Goal: Task Accomplishment & Management: Use online tool/utility

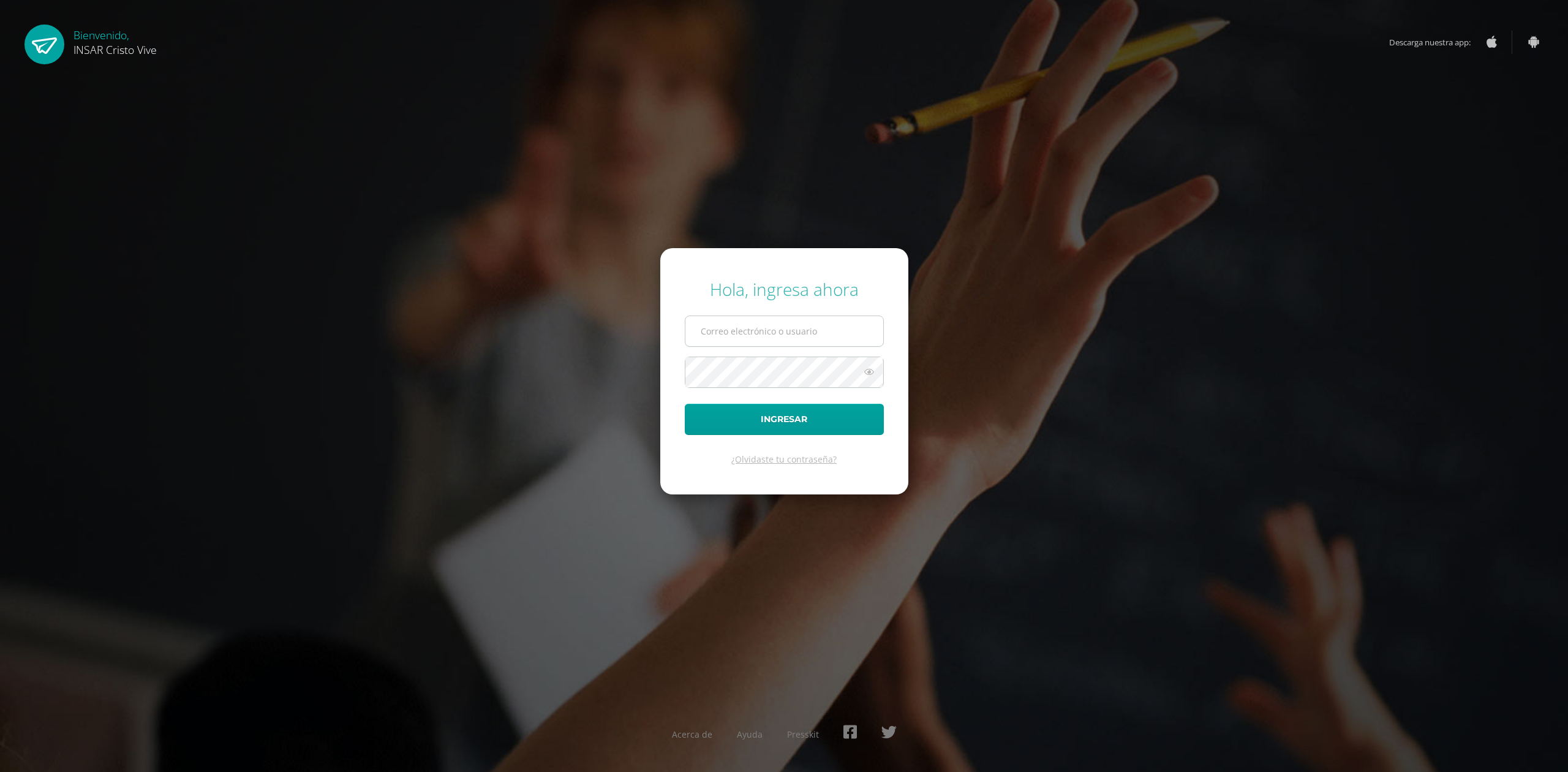
click at [721, 333] on input "text" at bounding box center [785, 331] width 198 height 30
type input "delmyyuman@insarycristovive.edu.gt"
click at [685, 404] on button "Ingresar" at bounding box center [785, 419] width 199 height 31
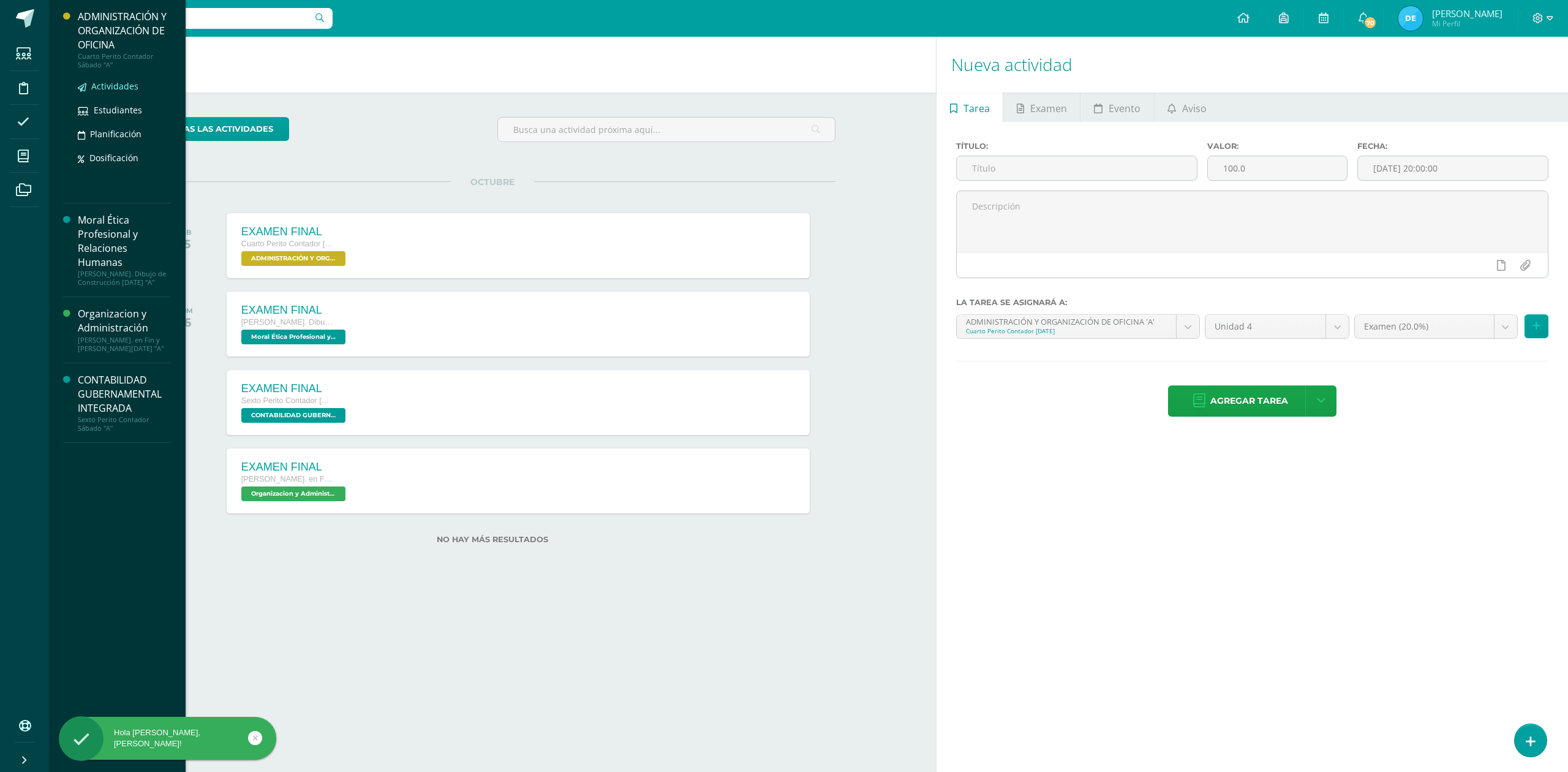
click at [101, 82] on span "Actividades" at bounding box center [115, 86] width 47 height 12
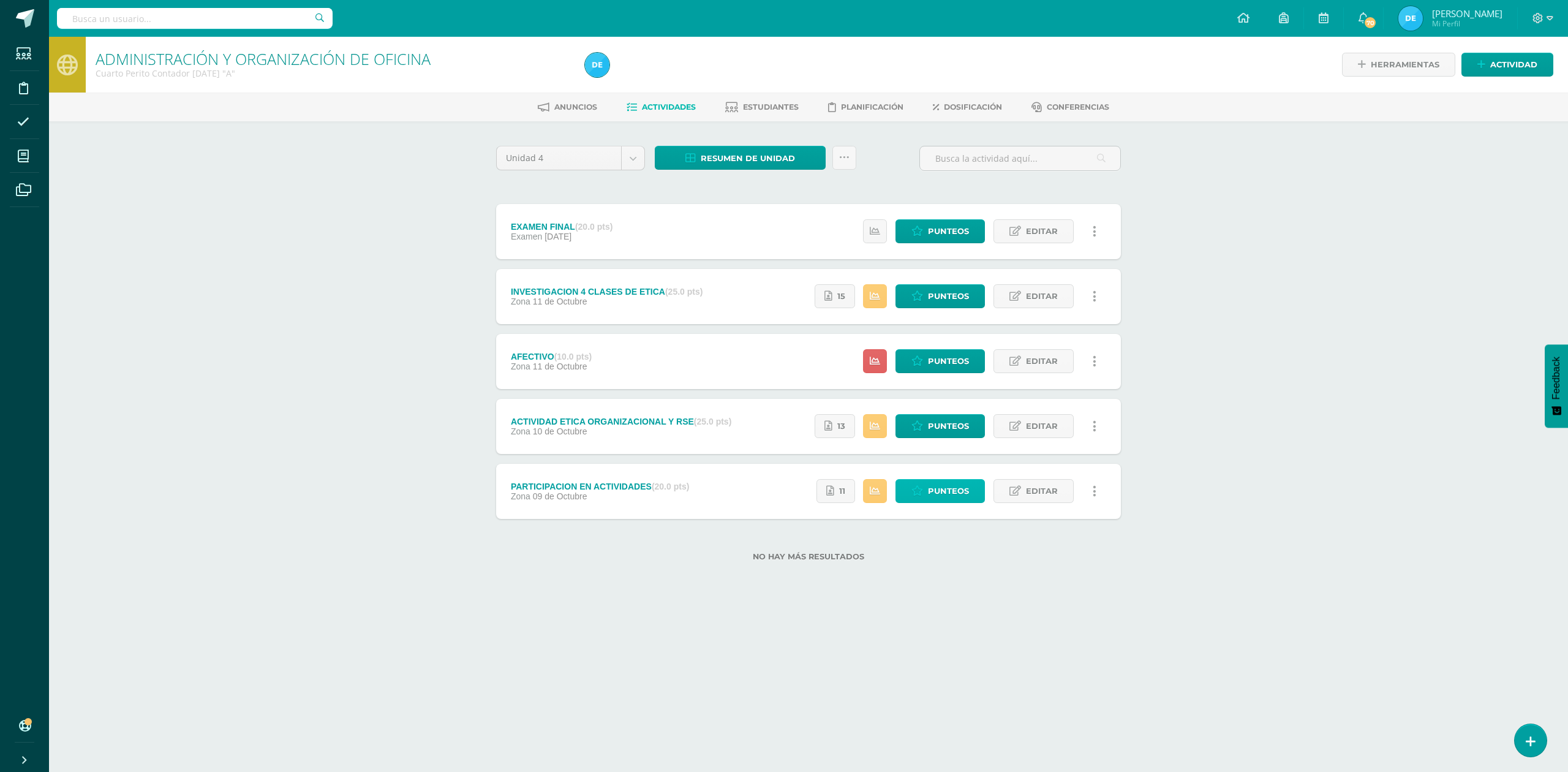
click at [944, 488] on span "Punteos" at bounding box center [949, 490] width 41 height 22
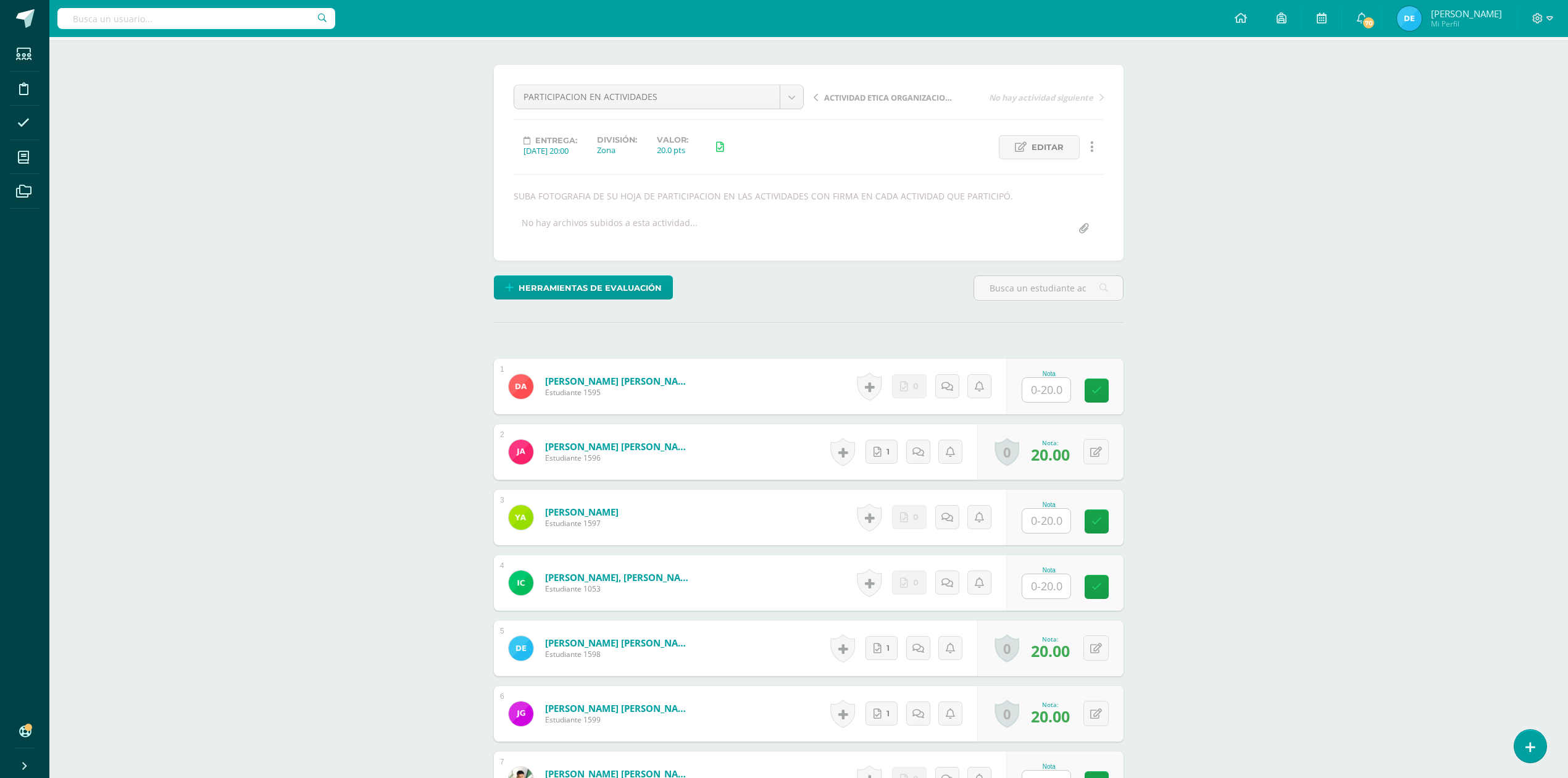
scroll to position [83, 0]
click at [1045, 594] on input "text" at bounding box center [1054, 586] width 49 height 25
type input "20"
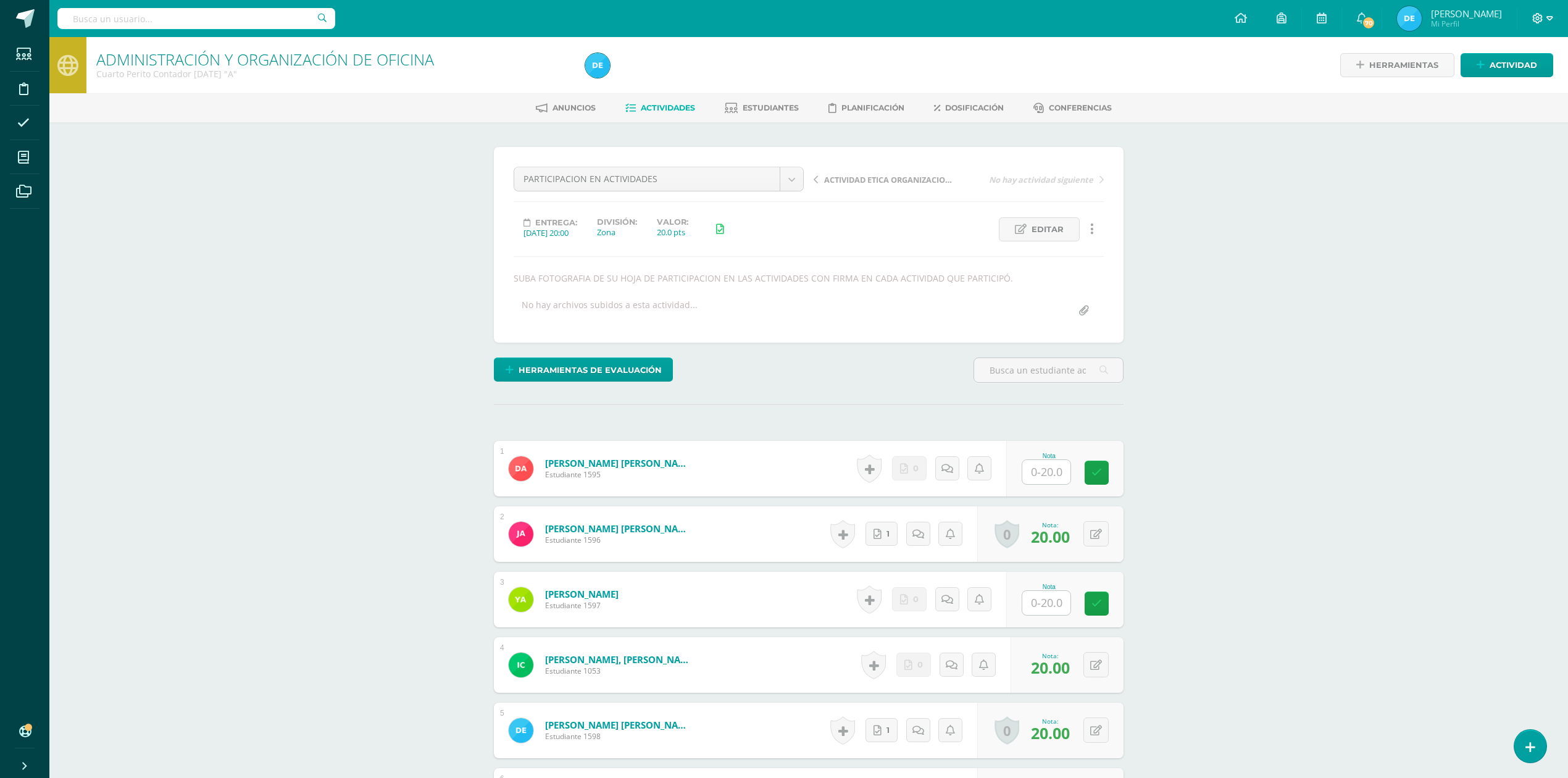
scroll to position [1, 0]
click at [1543, 16] on span at bounding box center [1543, 18] width 21 height 14
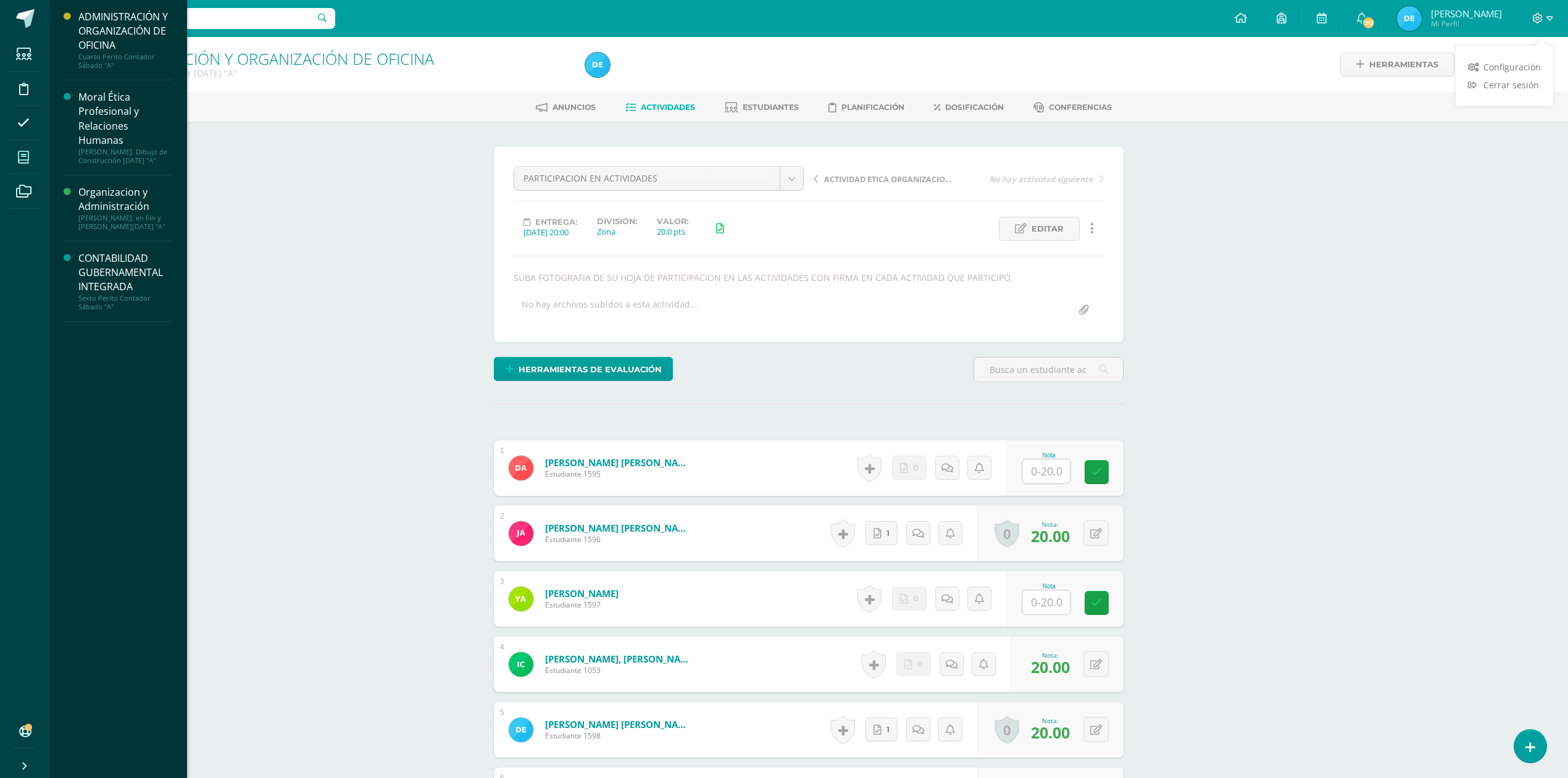
click at [20, 159] on icon at bounding box center [23, 158] width 11 height 12
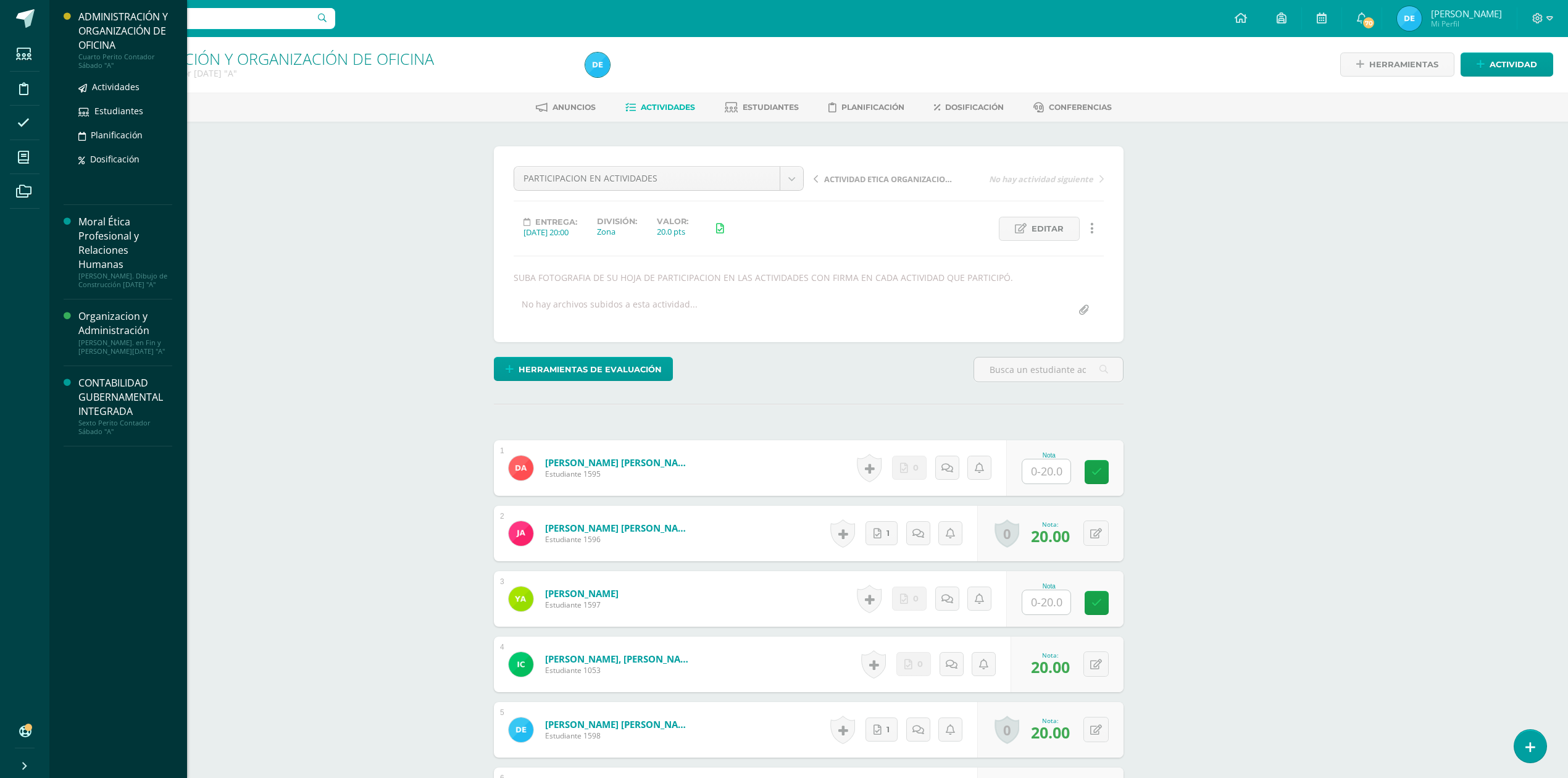
click at [107, 42] on div "ADMINISTRACIÓN Y ORGANIZACIÓN DE OFICINA" at bounding box center [126, 31] width 94 height 42
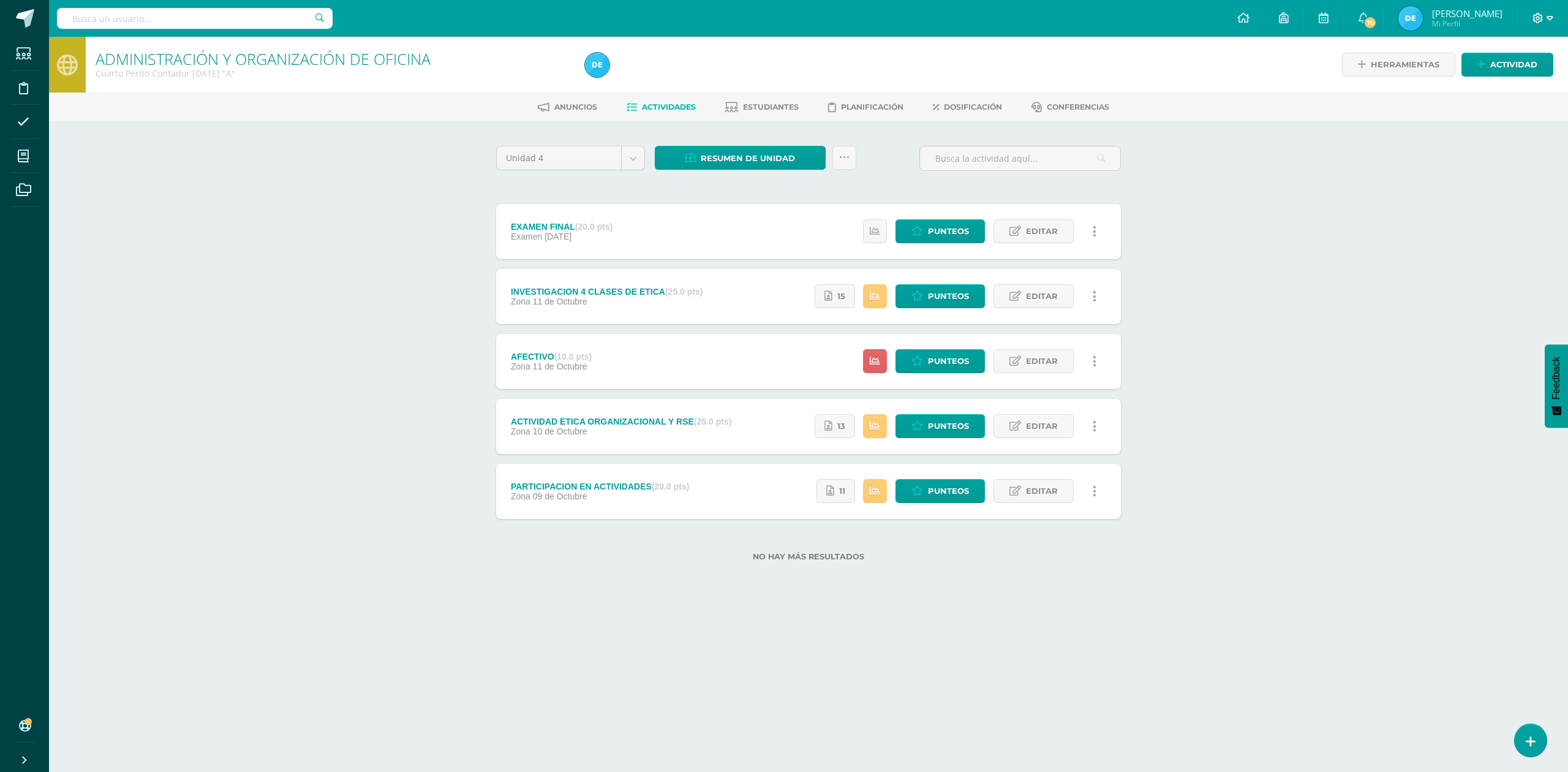
click at [1539, 22] on icon at bounding box center [1538, 18] width 11 height 11
click at [1501, 81] on span "Cerrar sesión" at bounding box center [1511, 83] width 55 height 12
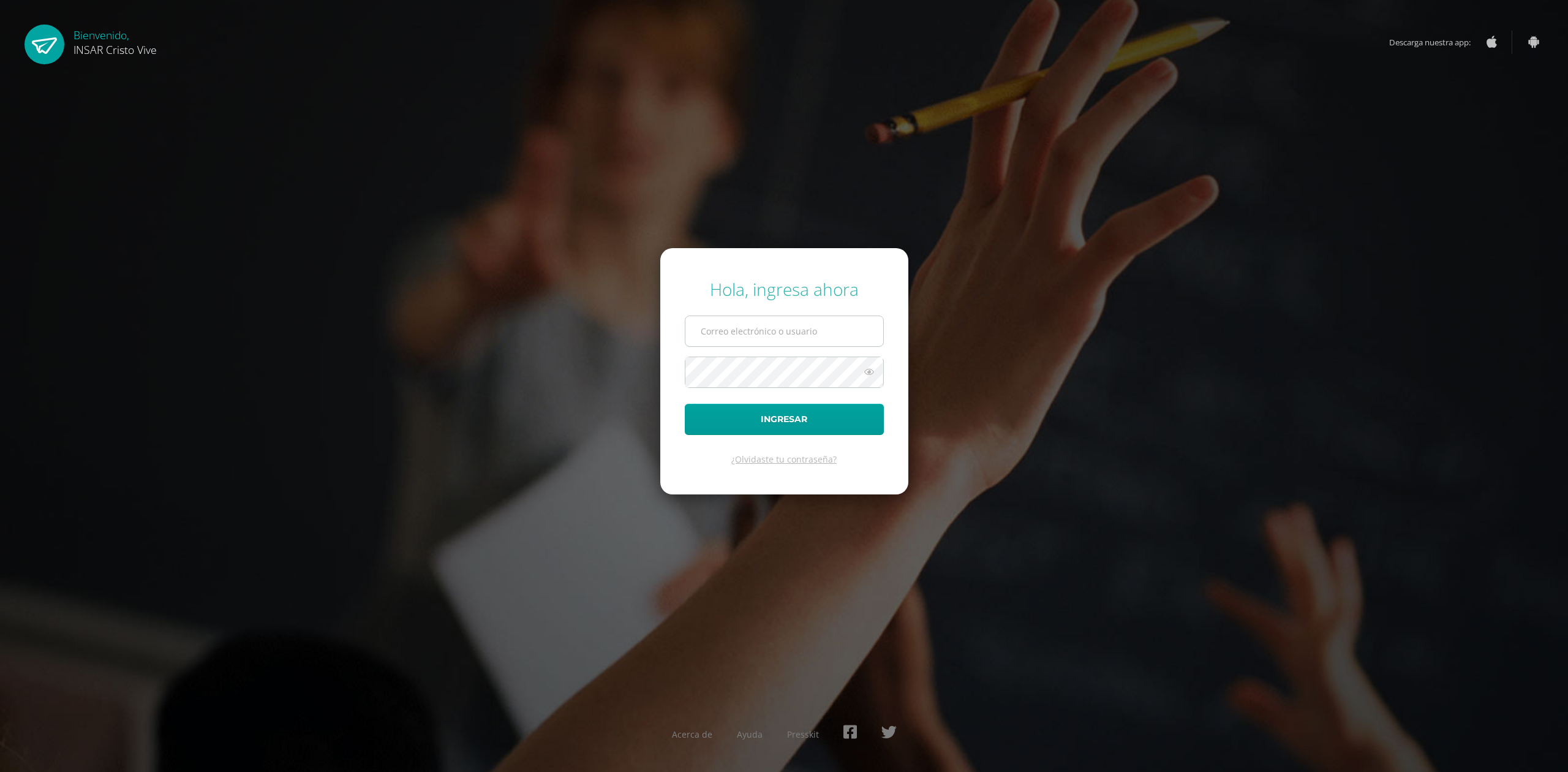
click at [751, 334] on input "text" at bounding box center [785, 331] width 198 height 30
type input "[EMAIL_ADDRESS][DOMAIN_NAME]"
click at [772, 409] on button "Ingresar" at bounding box center [785, 419] width 199 height 31
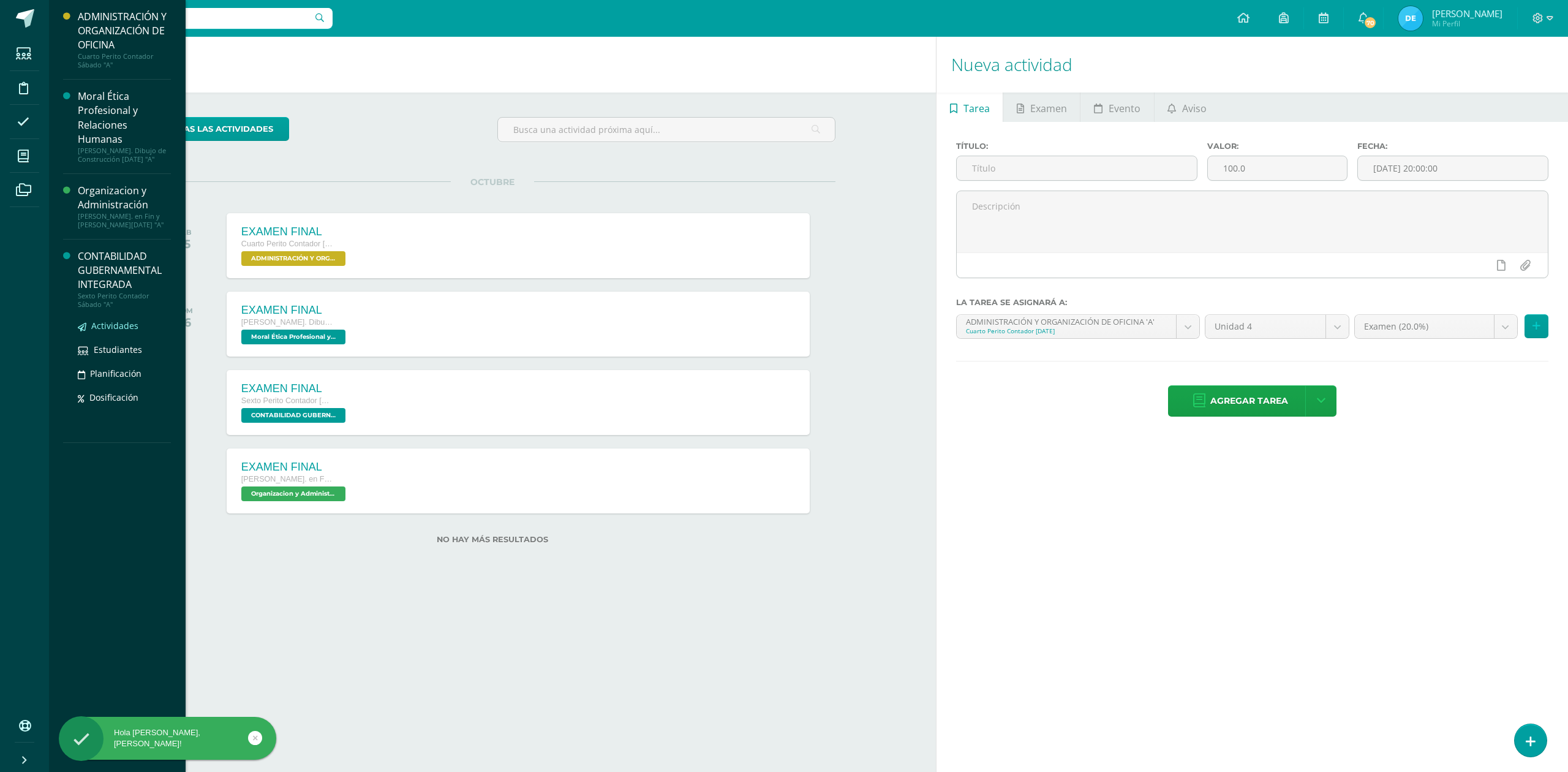
click at [106, 322] on span "Actividades" at bounding box center [115, 325] width 47 height 12
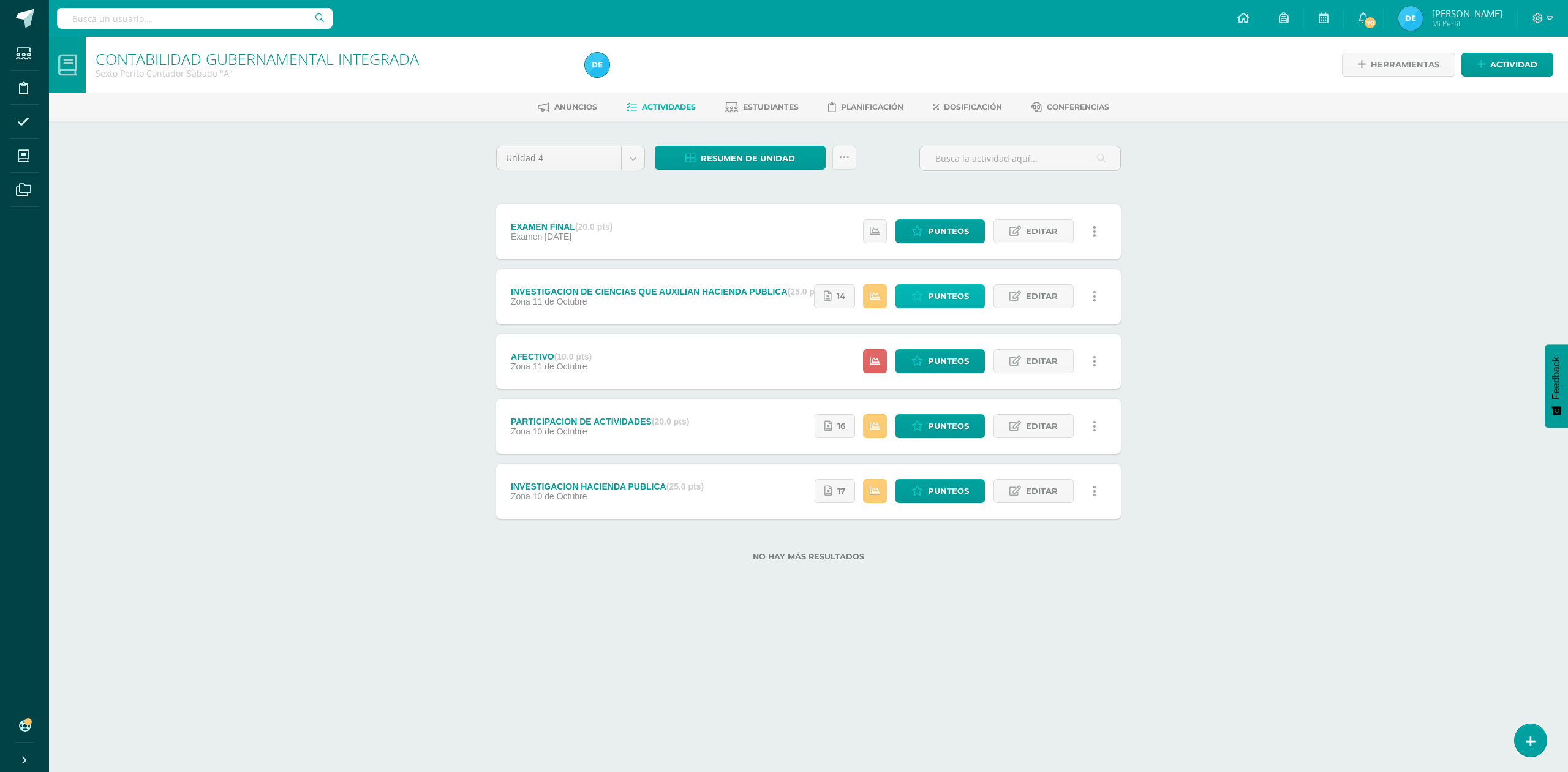
click at [942, 299] on span "Punteos" at bounding box center [949, 296] width 41 height 22
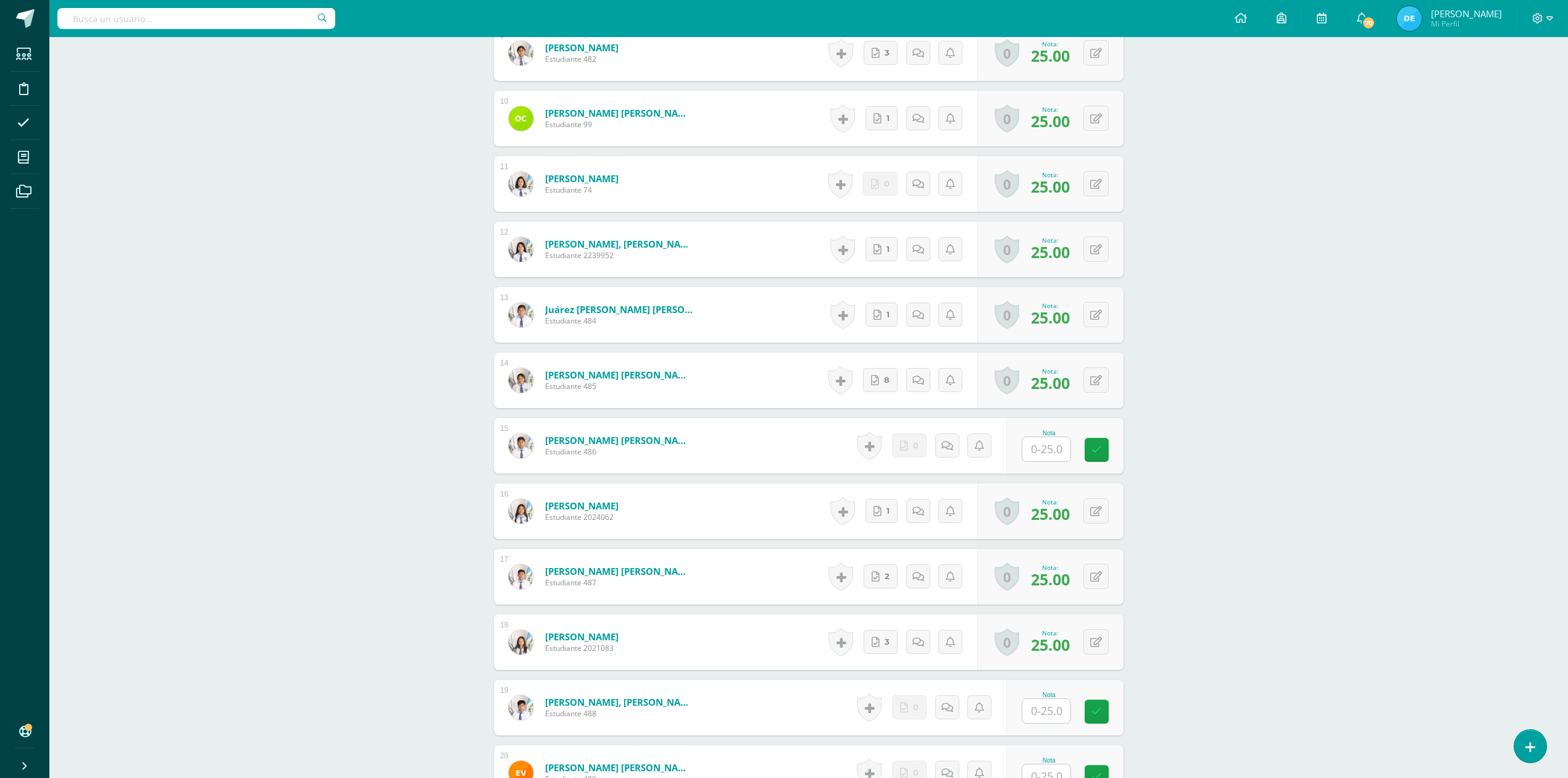
scroll to position [1168, 0]
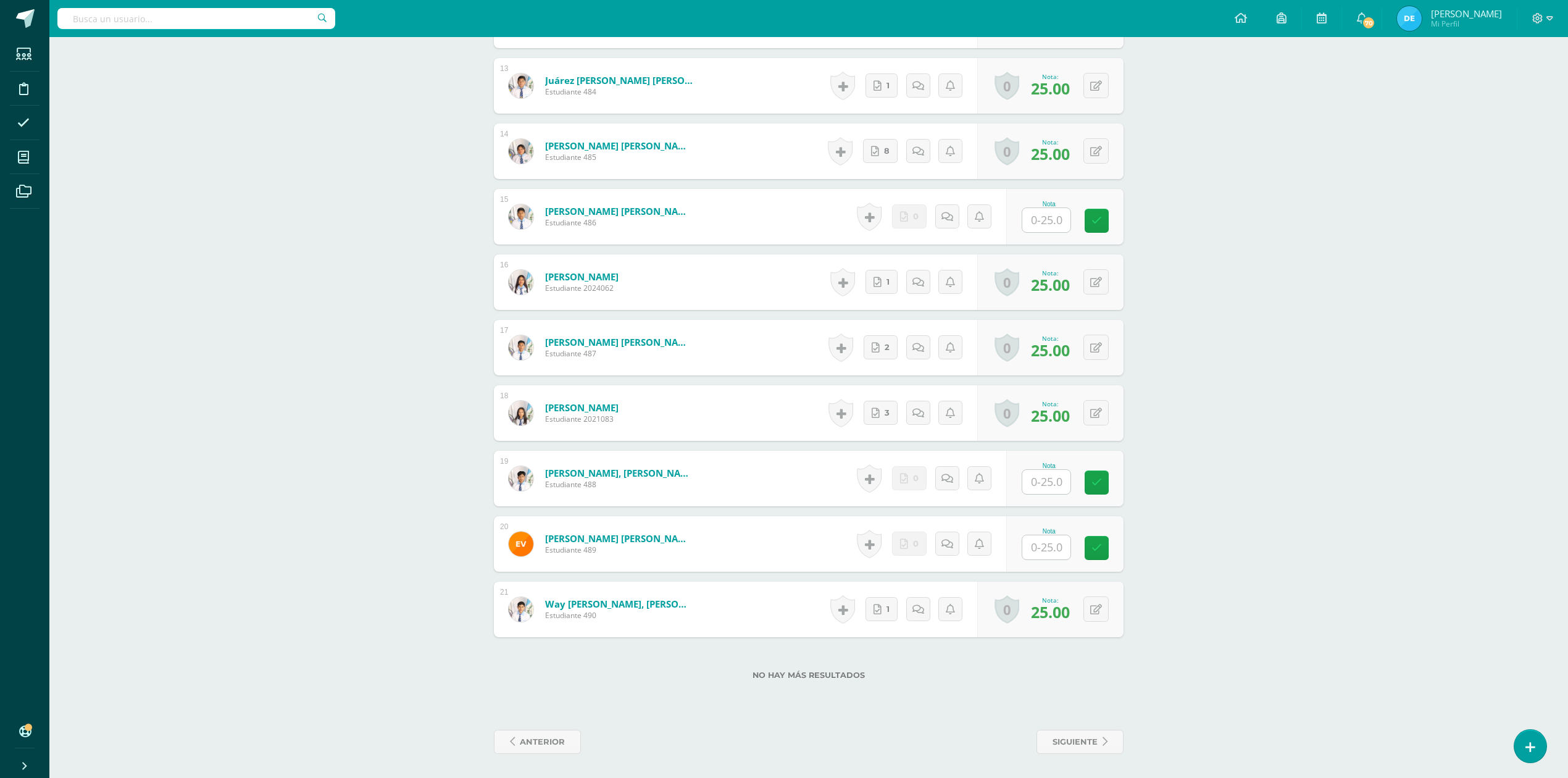
click at [1049, 487] on input "text" at bounding box center [1046, 482] width 48 height 24
type input "25"
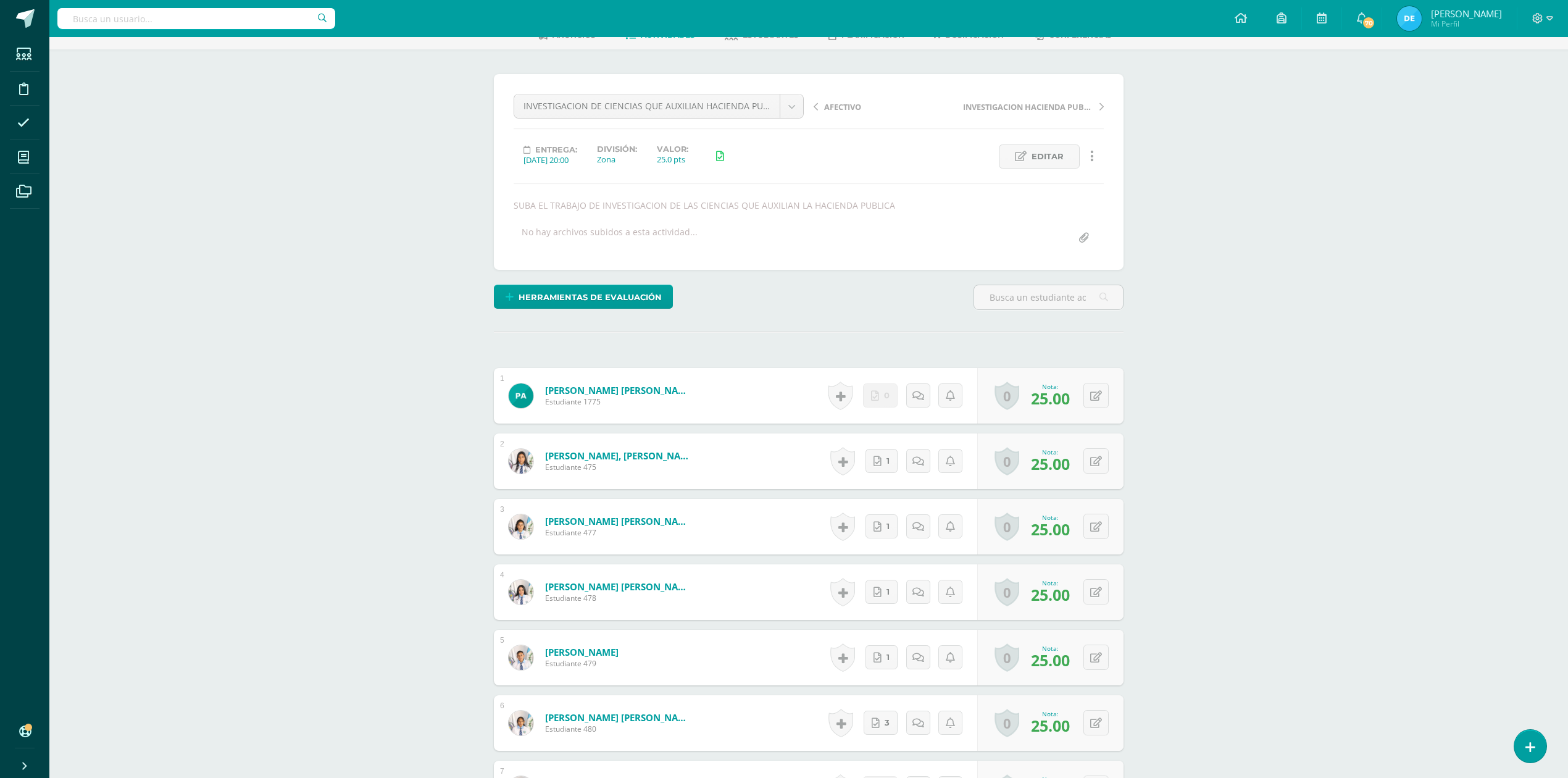
scroll to position [0, 0]
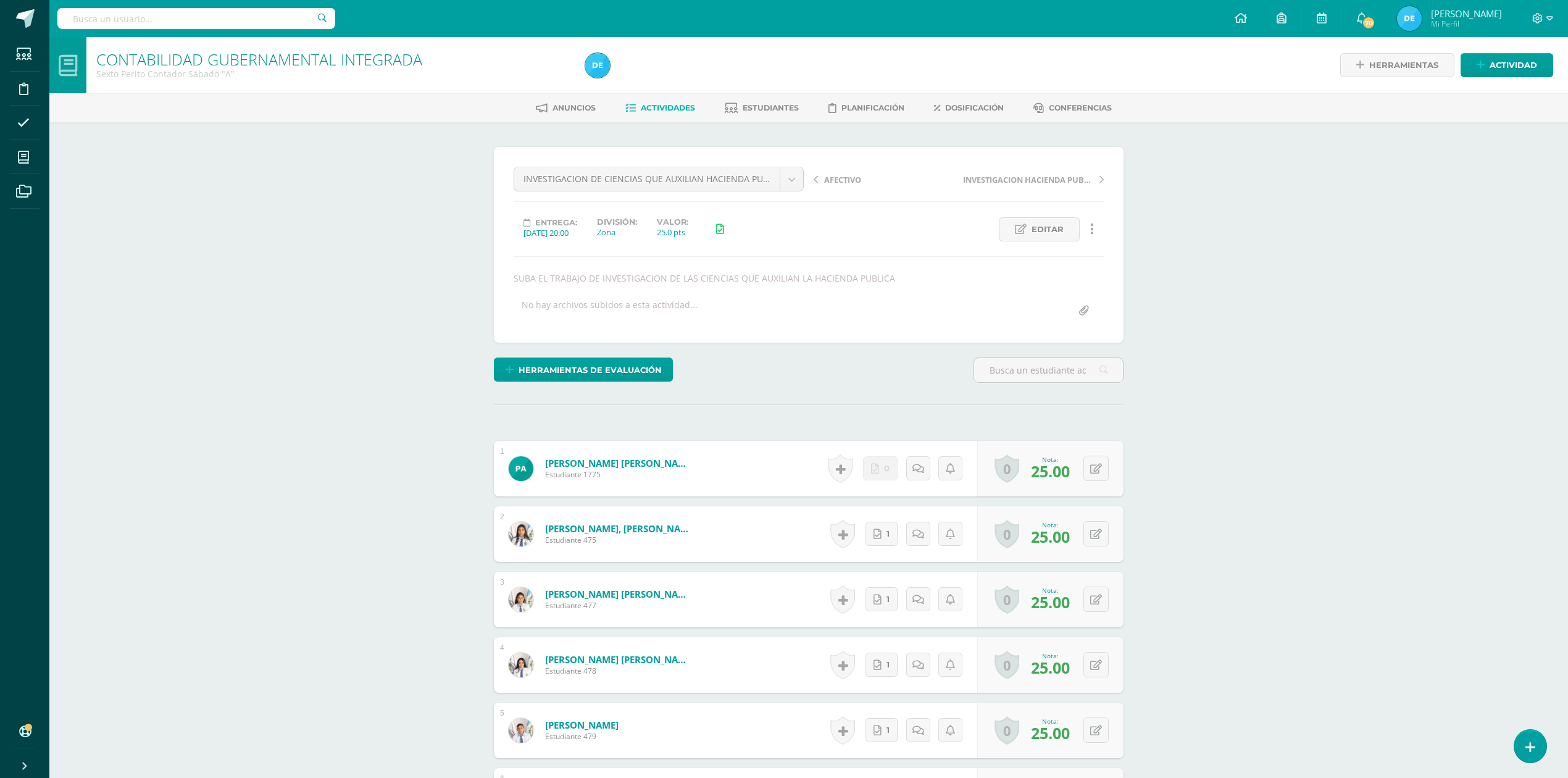
click at [1552, 14] on div at bounding box center [1543, 18] width 50 height 37
click at [1547, 20] on icon at bounding box center [1550, 18] width 7 height 11
click at [1522, 87] on span "Cerrar sesión" at bounding box center [1511, 84] width 55 height 12
